Goal: Information Seeking & Learning: Learn about a topic

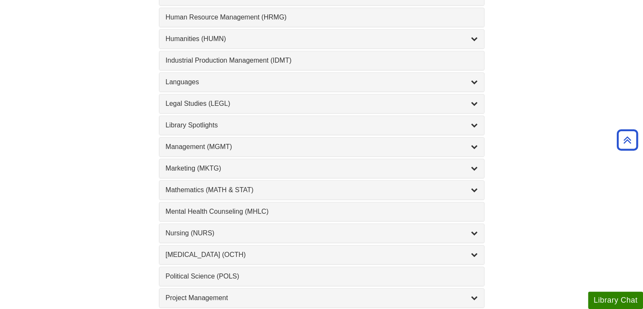
scroll to position [626, 0]
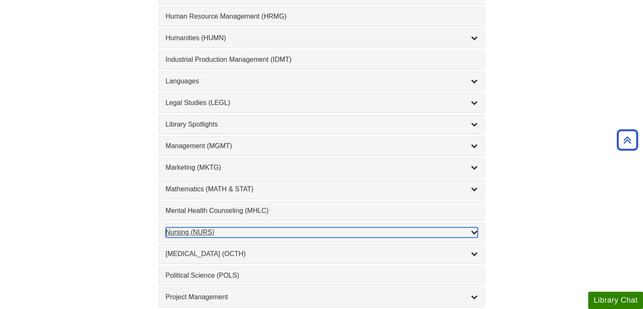
click at [210, 227] on div "Nursing (NURS) , 14 guides" at bounding box center [322, 232] width 312 height 10
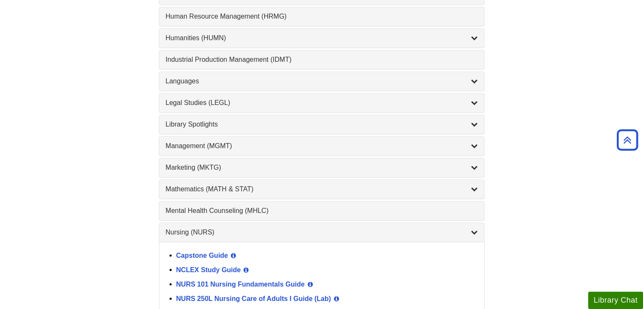
click at [117, 216] on div "Find a Library Guide Find a Library Guide Guide Search Terms Courses & Subjects…" at bounding box center [321, 131] width 507 height 1292
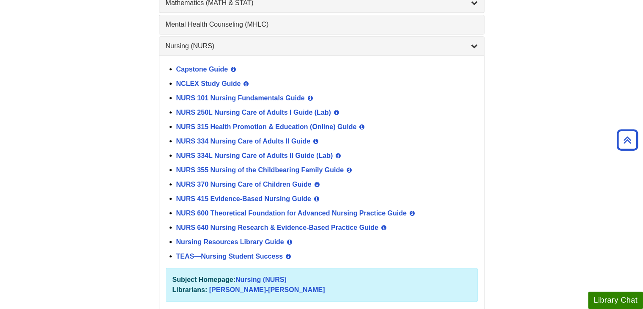
scroll to position [828, 0]
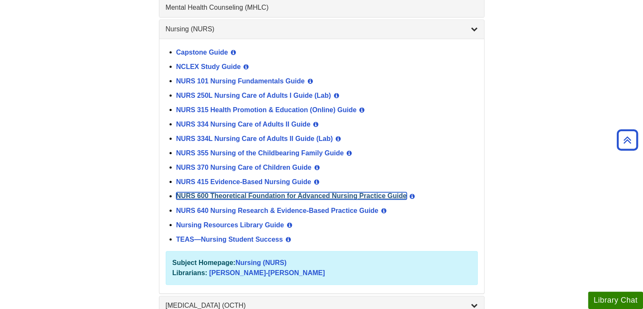
click at [230, 192] on link "NURS 600 Theoretical Foundation for Advanced Nursing Practice Guide" at bounding box center [291, 195] width 230 height 7
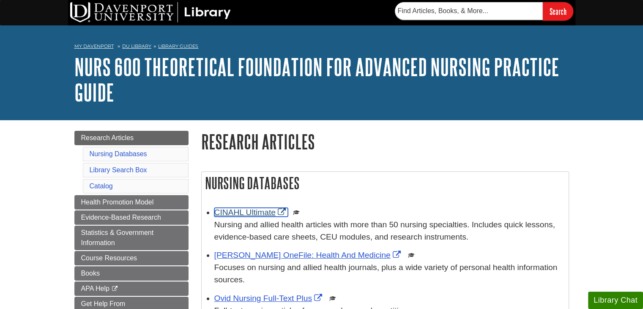
click at [246, 211] on link "CINAHL Ultimate" at bounding box center [251, 212] width 74 height 9
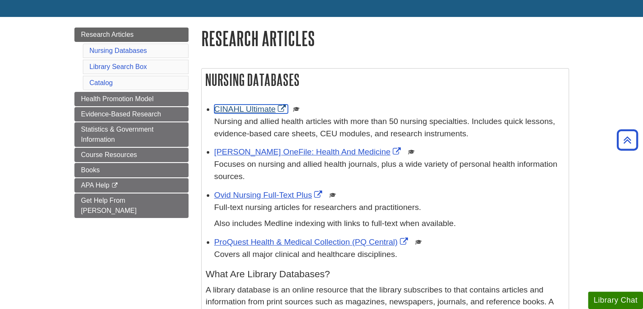
scroll to position [101, 0]
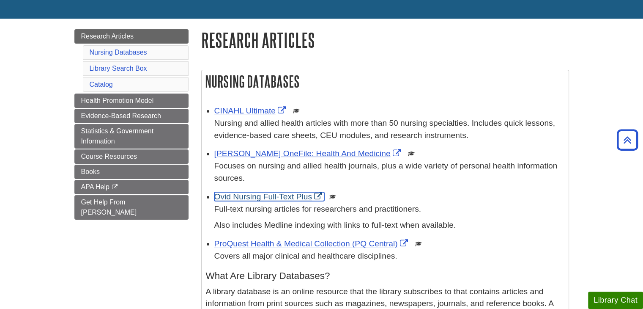
click at [287, 197] on link "Ovid Nursing Full-Text Plus" at bounding box center [269, 196] width 110 height 9
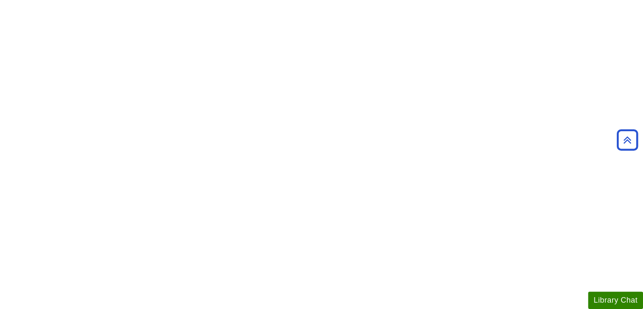
scroll to position [429, 0]
click at [464, 185] on div "<a href="https://davenport.libwizard.com/public/mode/no_header/e5097d3710775424…" at bounding box center [321, 294] width 507 height 1234
